Goal: Transaction & Acquisition: Download file/media

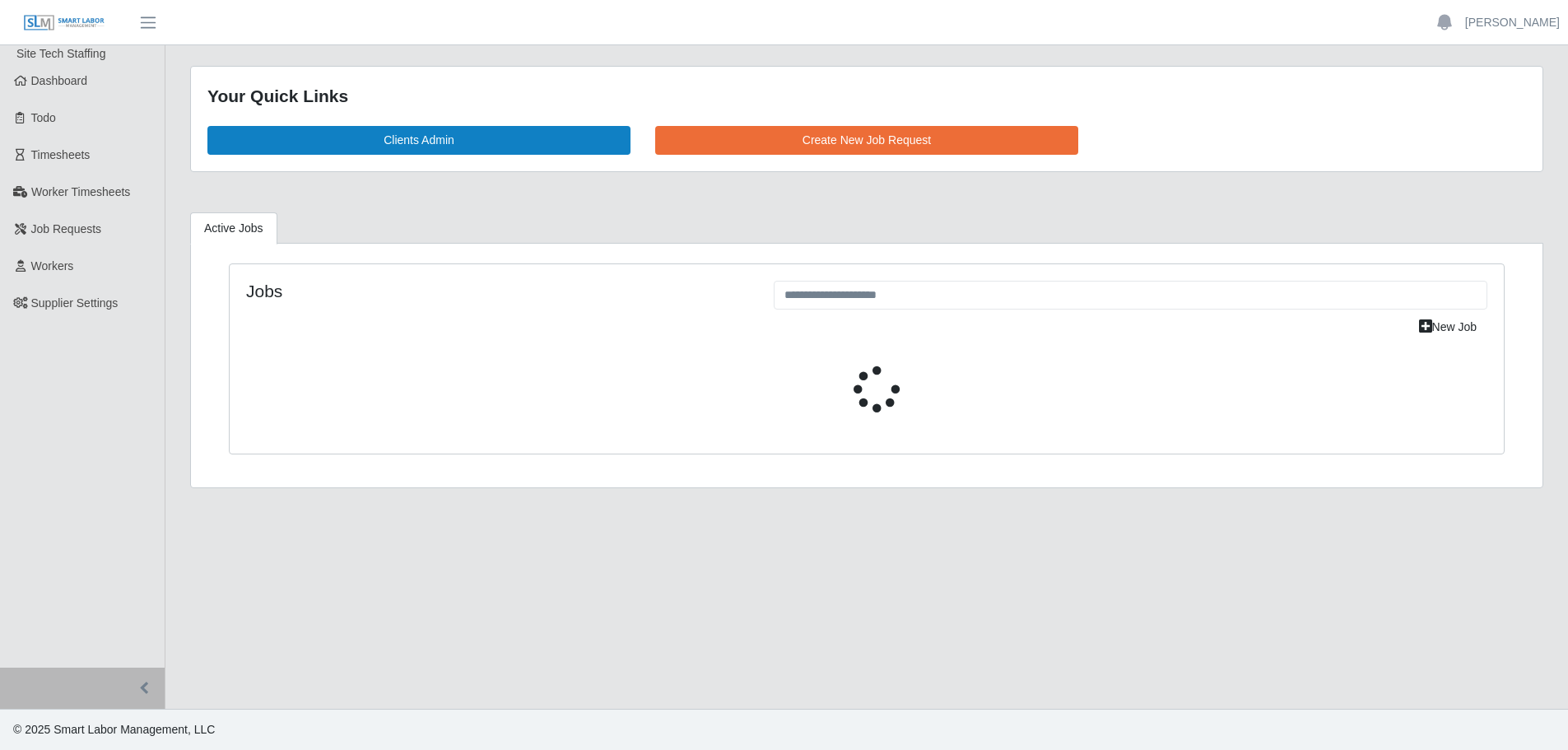
select select "****"
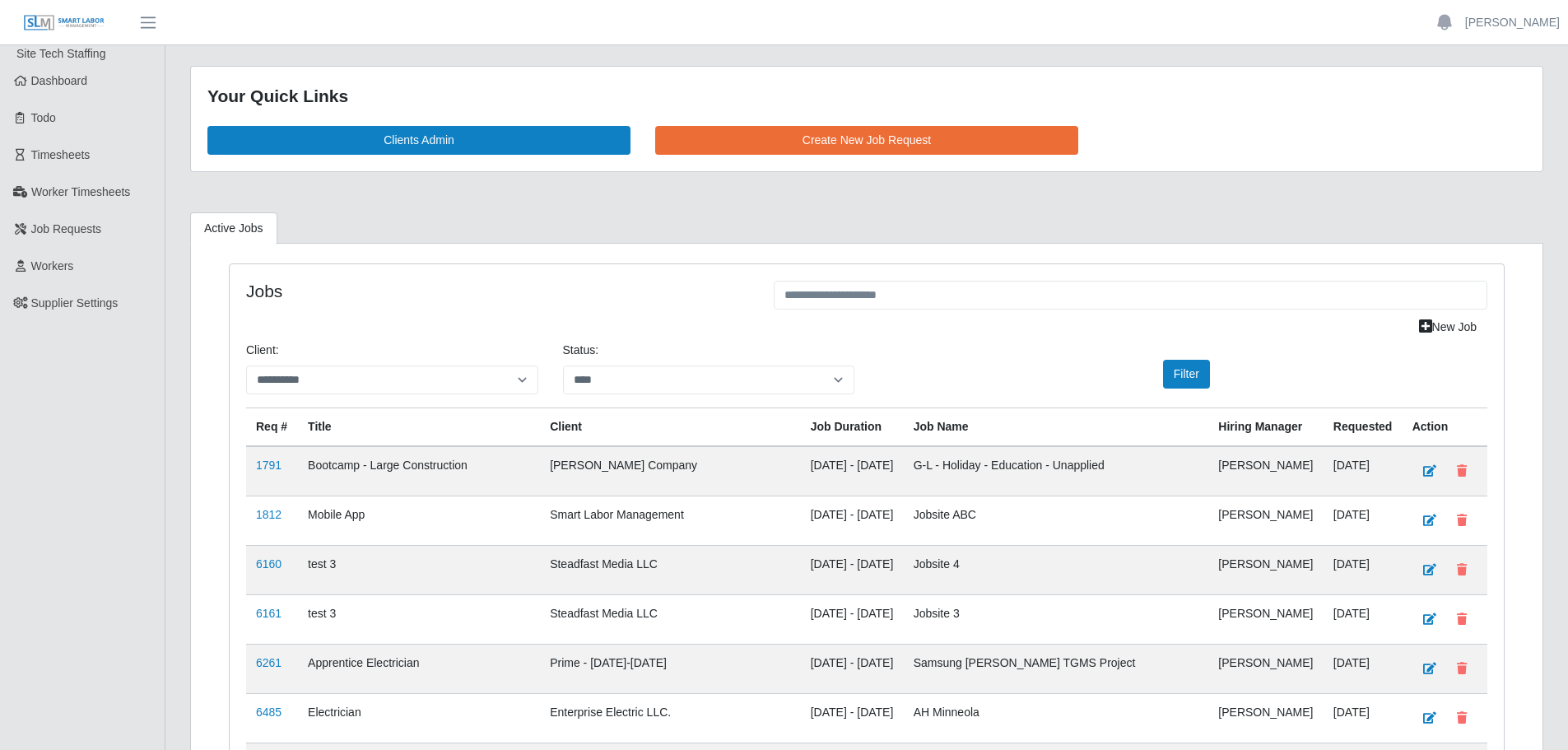
click at [61, 153] on span "Timesheets" at bounding box center [62, 155] width 60 height 13
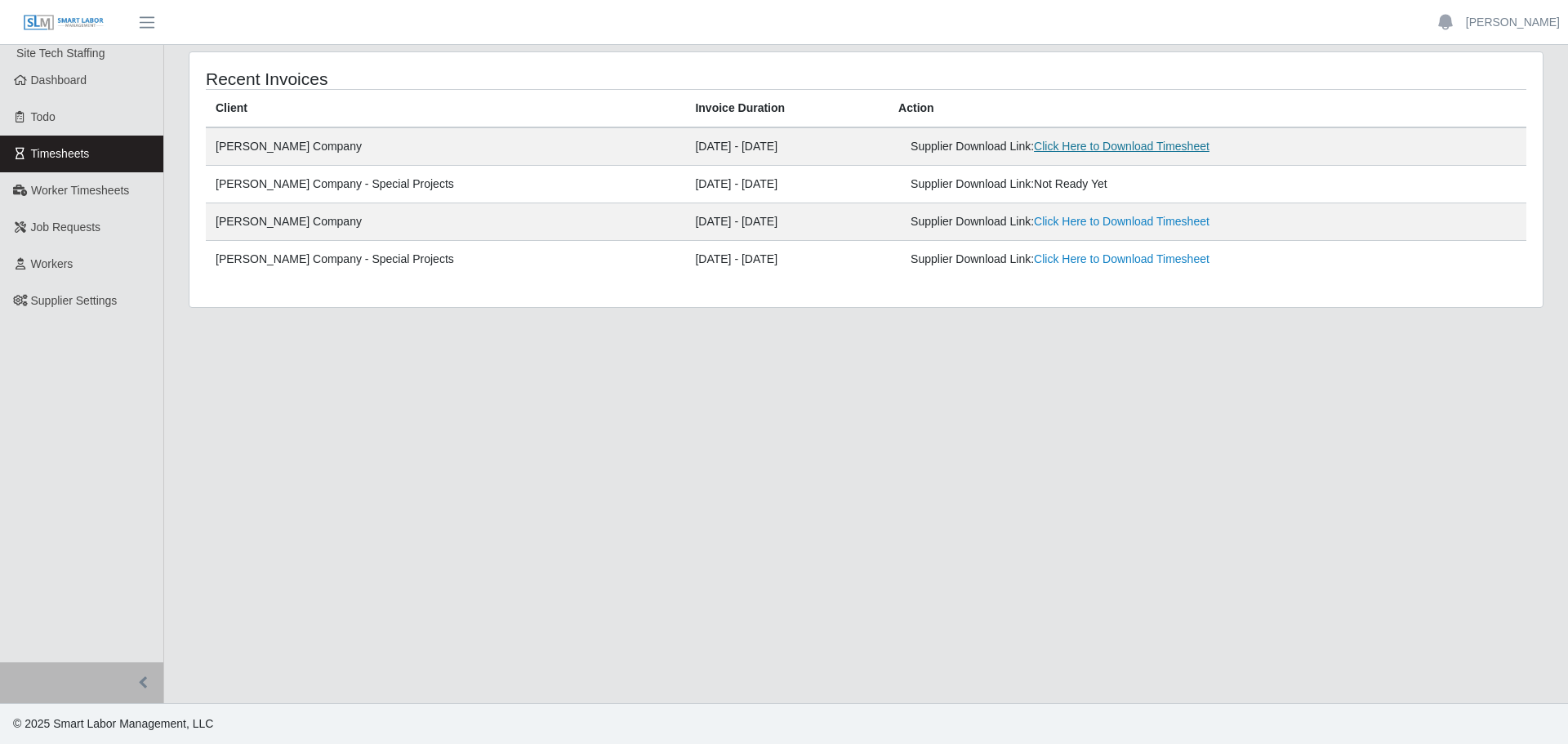
click at [1036, 153] on link "Click Here to Download Timesheet" at bounding box center [1122, 146] width 176 height 13
click at [74, 170] on link "Timesheets" at bounding box center [81, 154] width 163 height 36
click at [1142, 182] on link "Click Here to Download Timesheet" at bounding box center [1122, 184] width 176 height 13
click at [1034, 186] on link "Click Here to Download Timesheet" at bounding box center [1122, 184] width 176 height 13
click at [1034, 189] on link "Click Here to Download Timesheet" at bounding box center [1122, 184] width 176 height 13
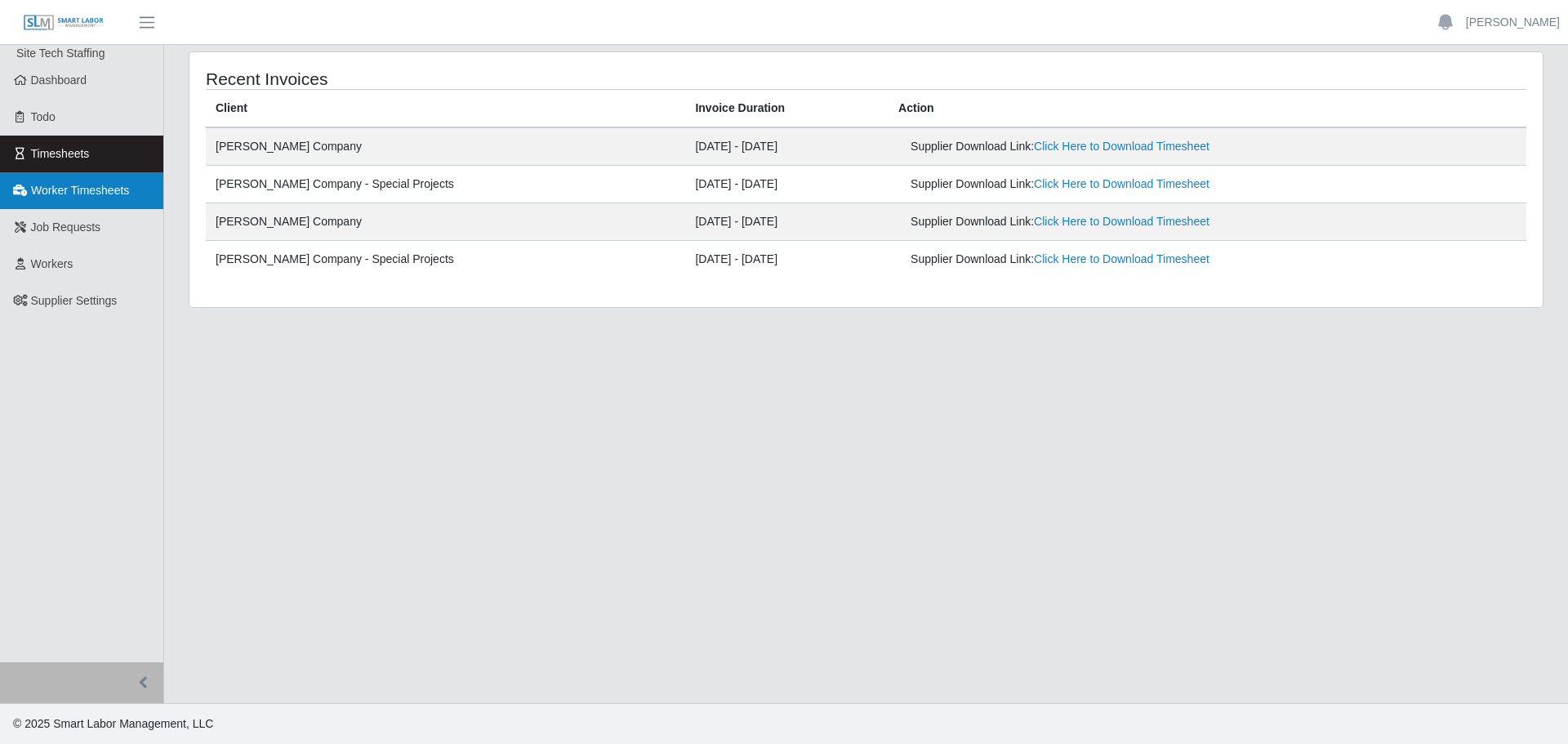
click at [61, 194] on span "Worker Timesheets" at bounding box center [80, 190] width 98 height 13
